Goal: Task Accomplishment & Management: Manage account settings

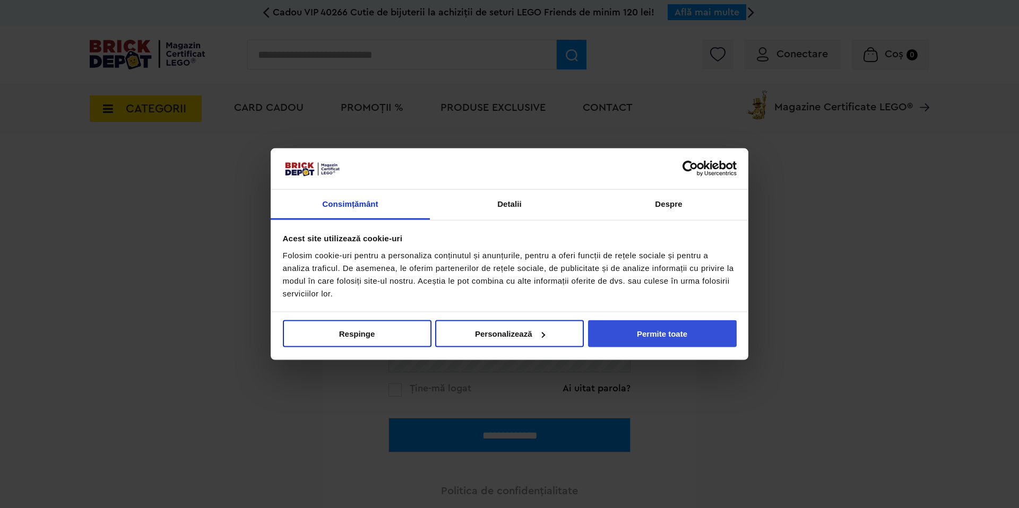
type input "**********"
click at [621, 328] on button "Permite toate" at bounding box center [662, 333] width 149 height 27
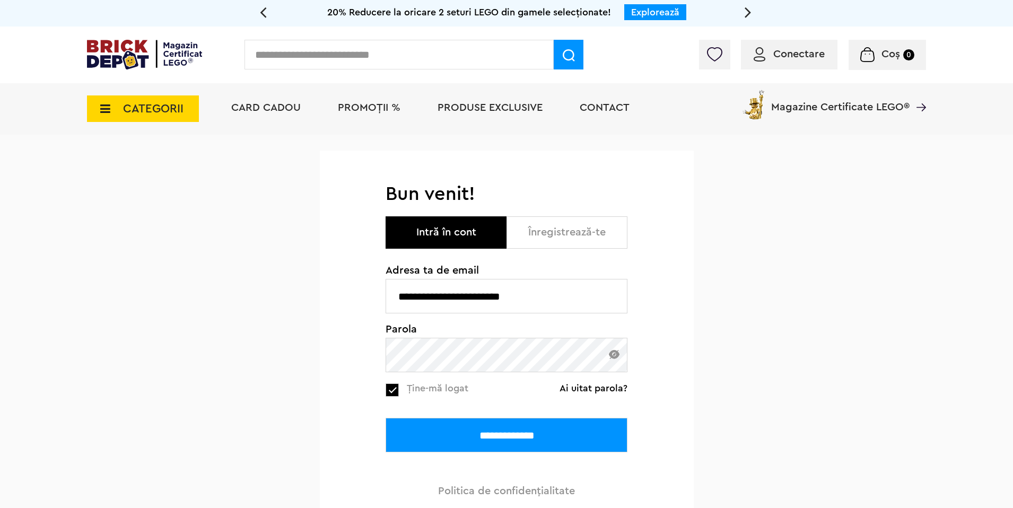
click at [462, 429] on input "**********" at bounding box center [507, 435] width 242 height 34
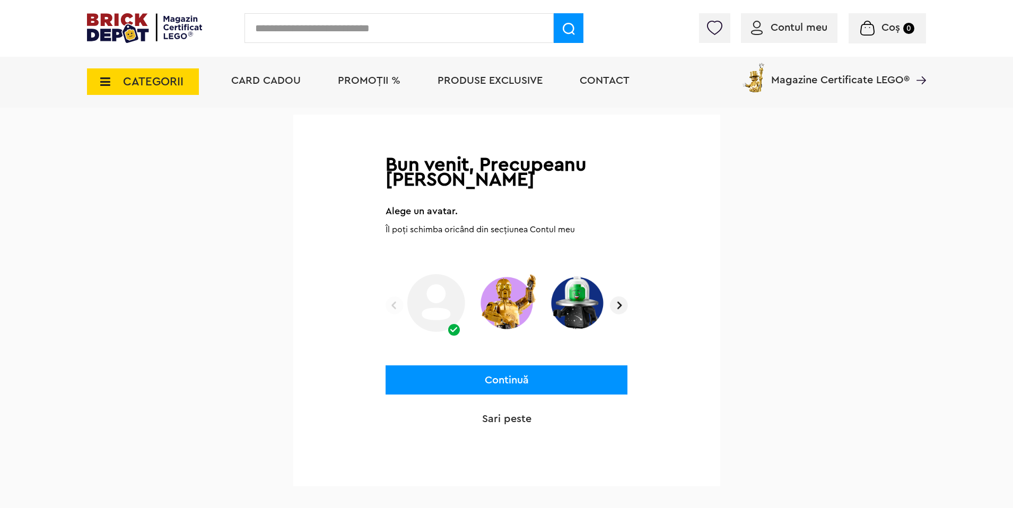
scroll to position [80, 0]
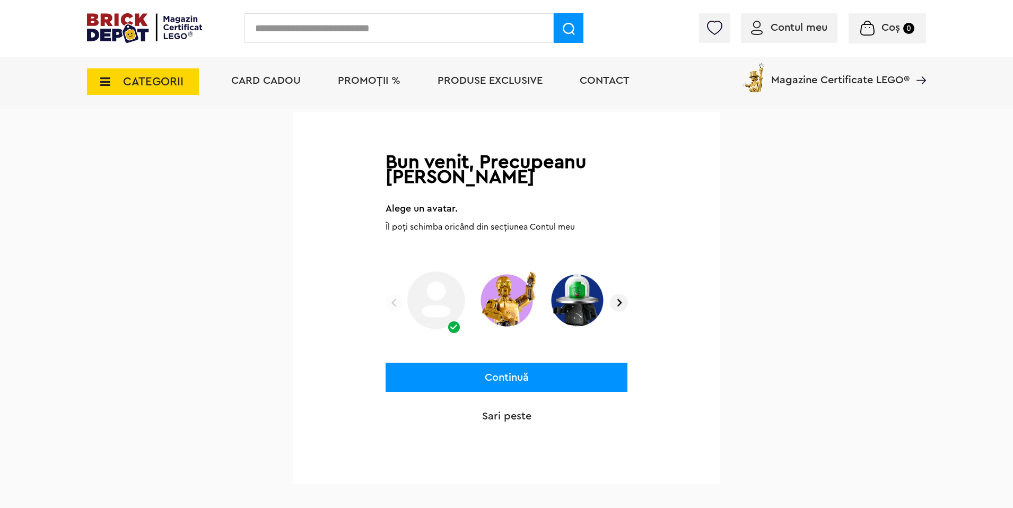
click at [622, 302] on img at bounding box center [619, 303] width 18 height 18
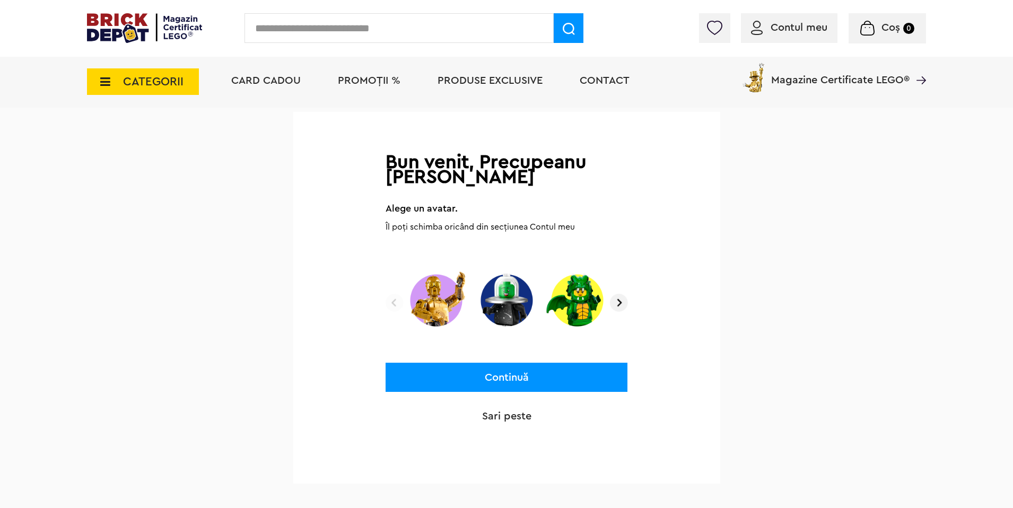
click at [622, 302] on img at bounding box center [619, 303] width 18 height 18
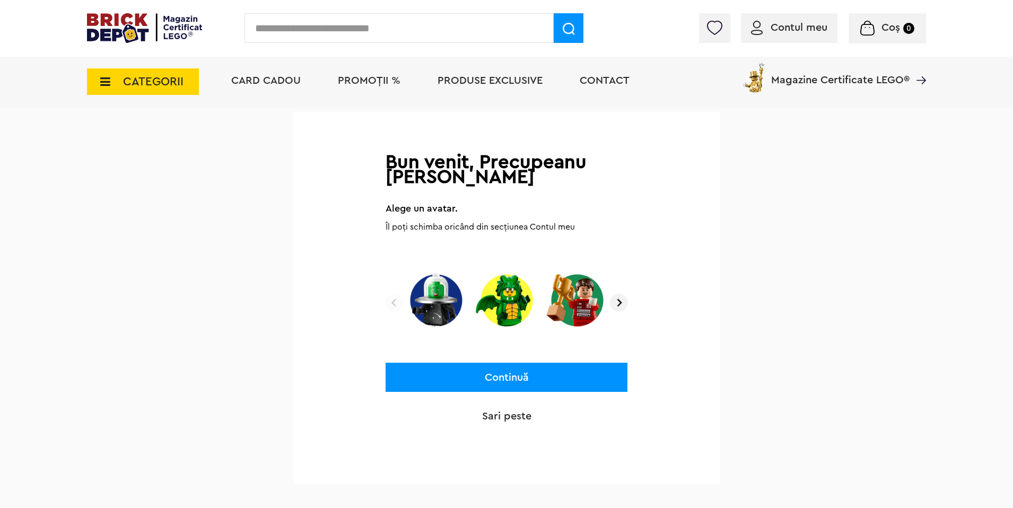
click at [622, 302] on img at bounding box center [619, 303] width 18 height 18
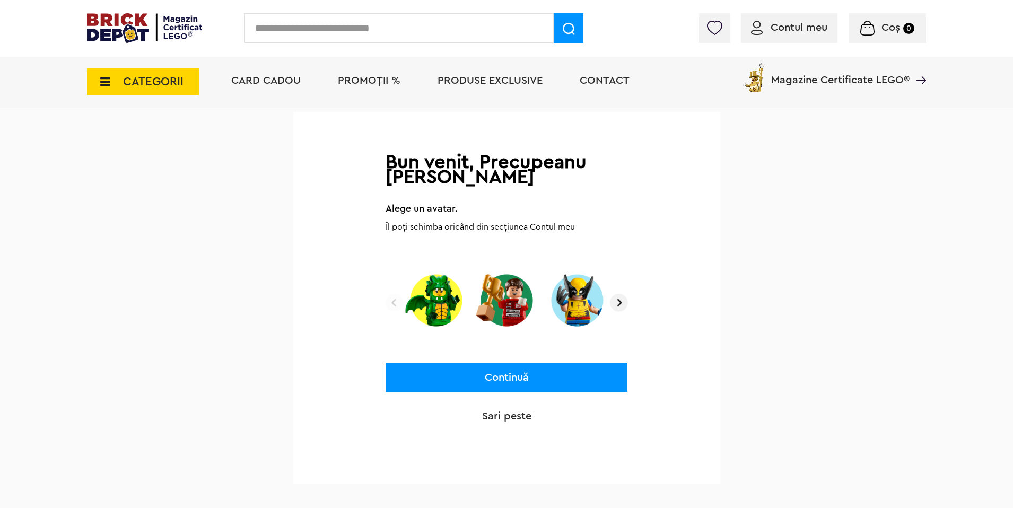
click at [622, 302] on img at bounding box center [619, 303] width 18 height 18
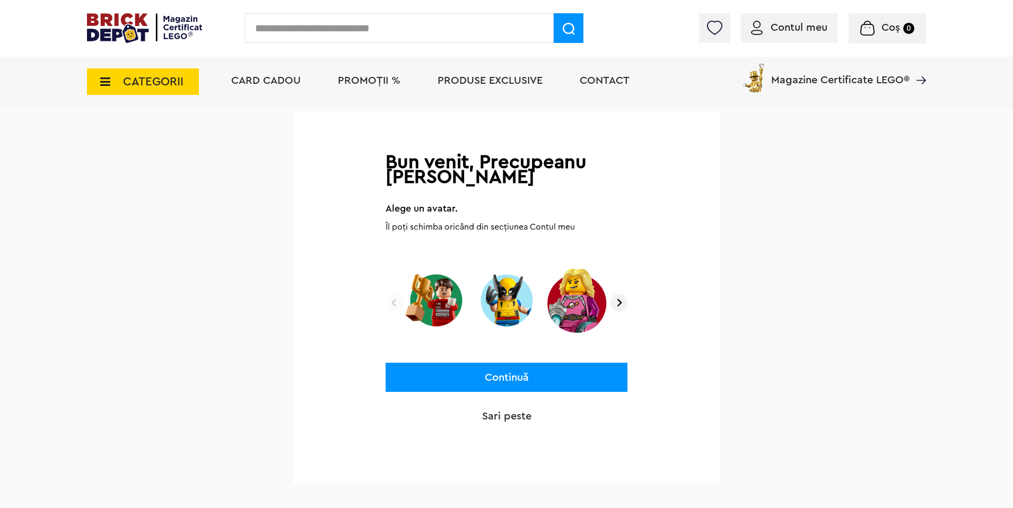
click at [622, 302] on img at bounding box center [619, 303] width 18 height 18
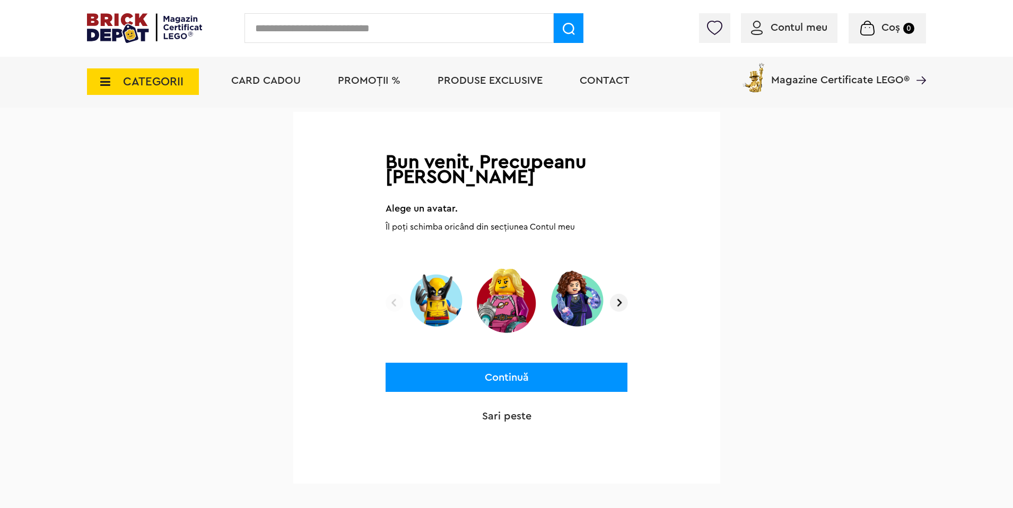
click at [622, 302] on img at bounding box center [619, 303] width 18 height 18
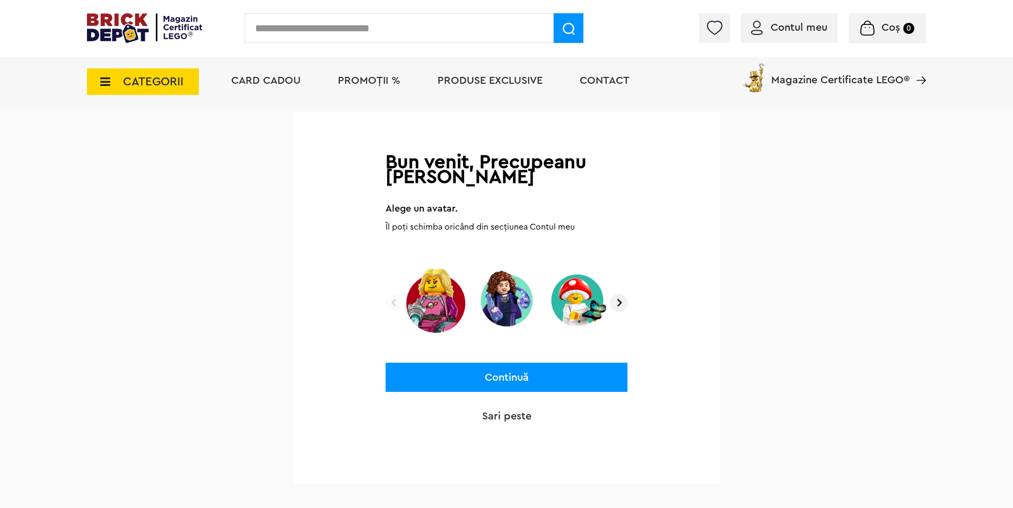
click at [618, 306] on img at bounding box center [619, 303] width 18 height 18
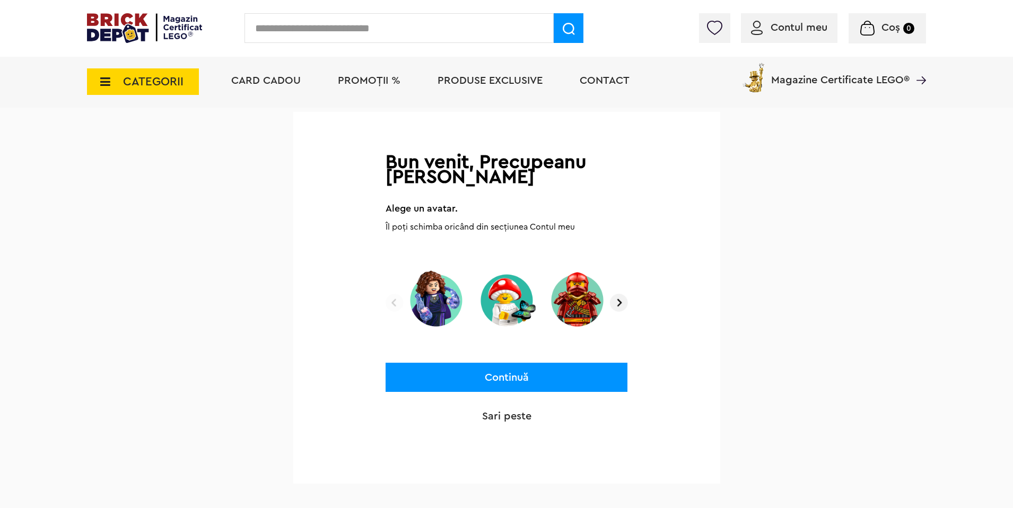
click at [618, 306] on img at bounding box center [619, 303] width 18 height 18
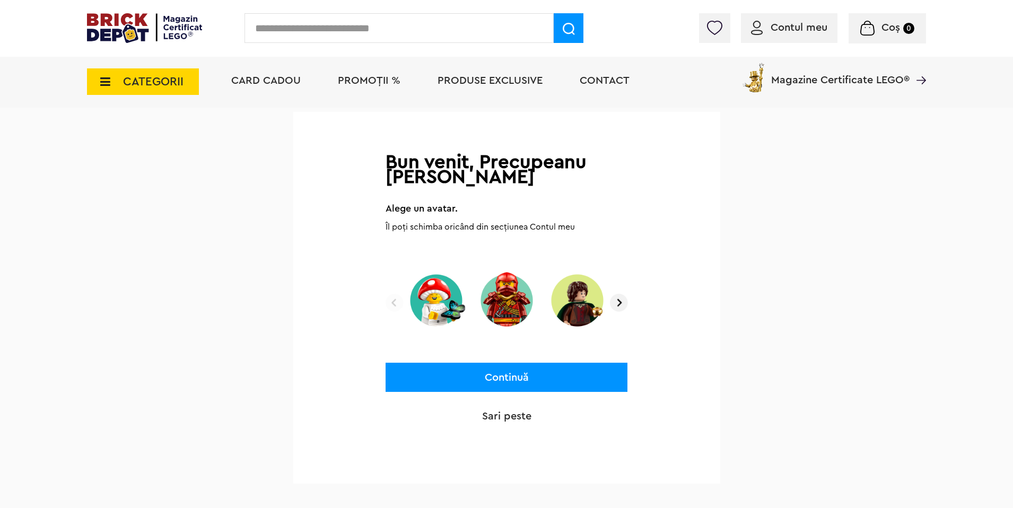
click at [618, 306] on img at bounding box center [619, 303] width 18 height 18
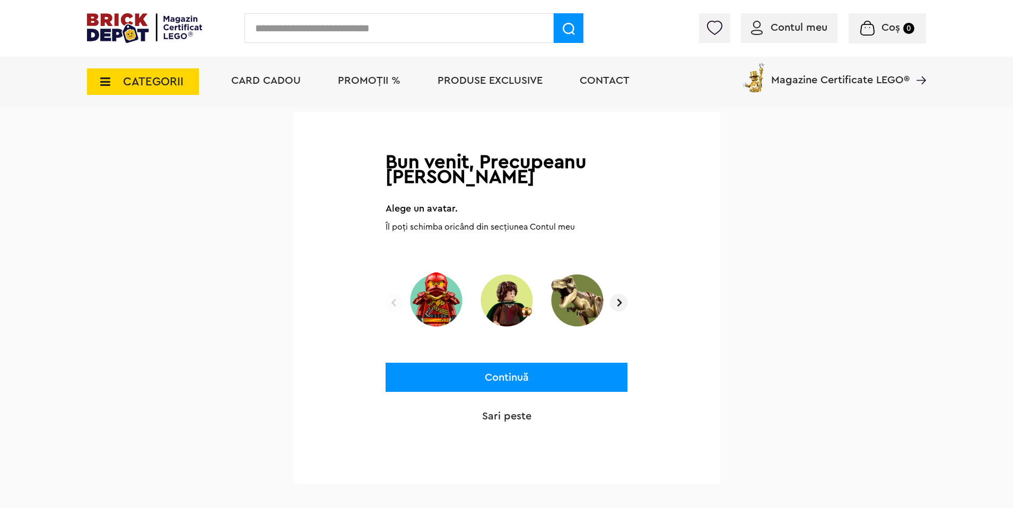
click at [619, 305] on img at bounding box center [619, 303] width 18 height 18
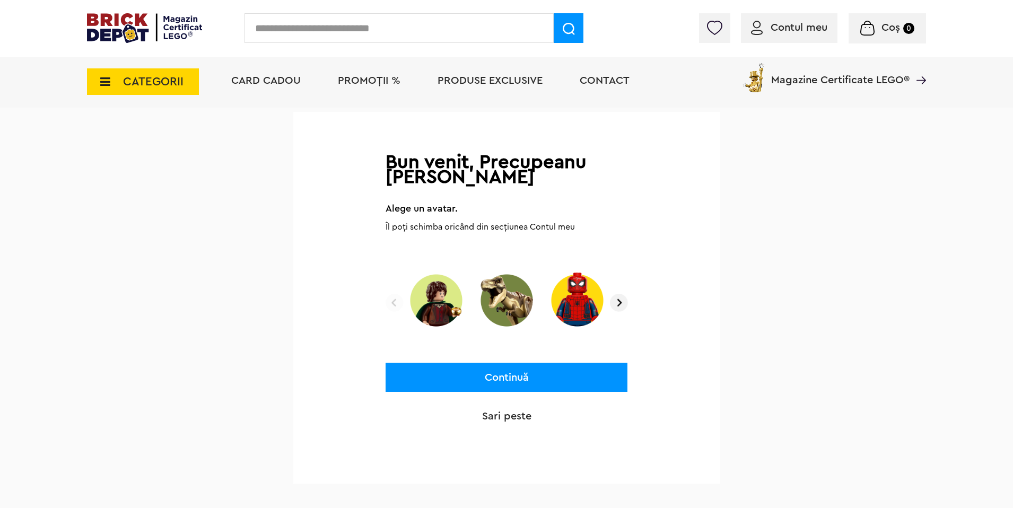
click at [619, 305] on img at bounding box center [619, 303] width 18 height 18
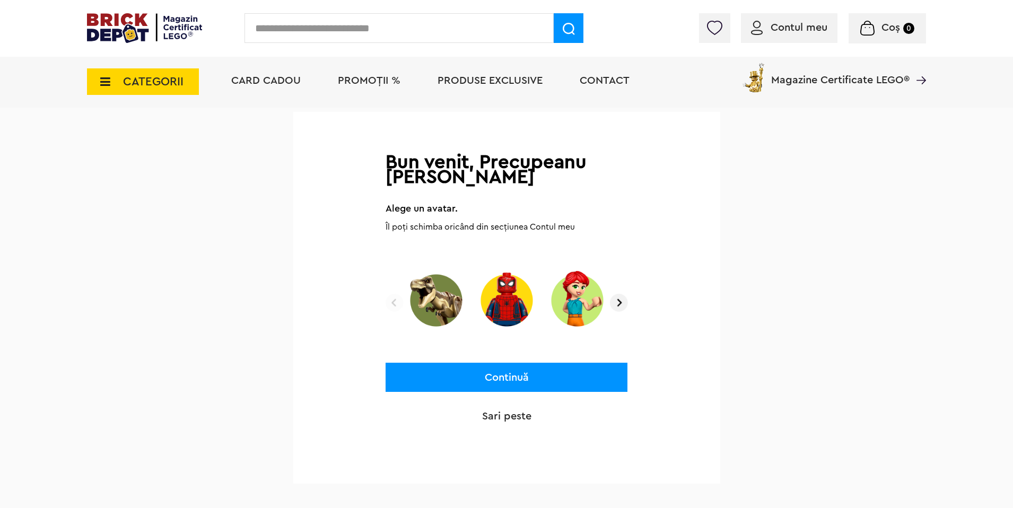
click at [577, 305] on img at bounding box center [577, 300] width 63 height 66
click at [501, 383] on button "Continuă" at bounding box center [507, 377] width 242 height 29
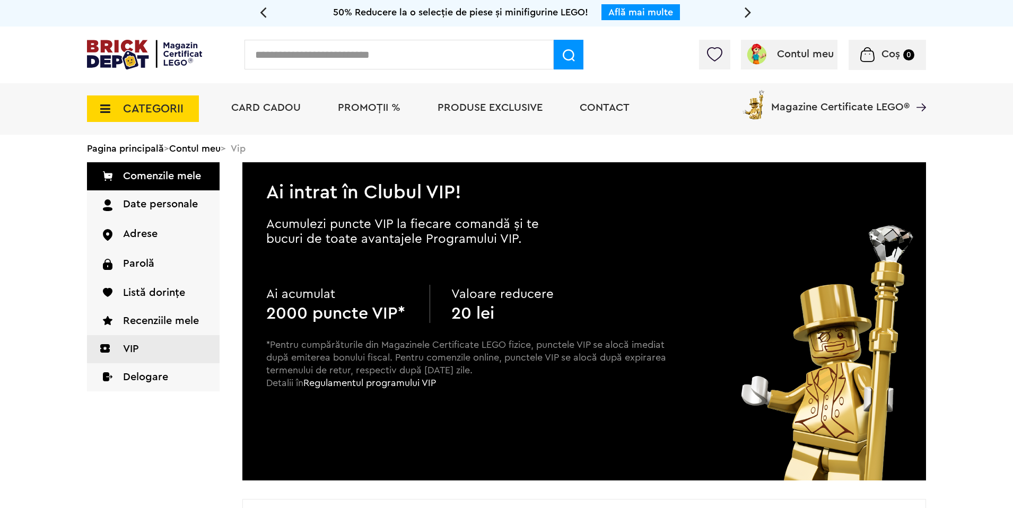
click at [164, 173] on link "Comenzile mele" at bounding box center [153, 176] width 133 height 28
